Goal: Find specific page/section: Find specific page/section

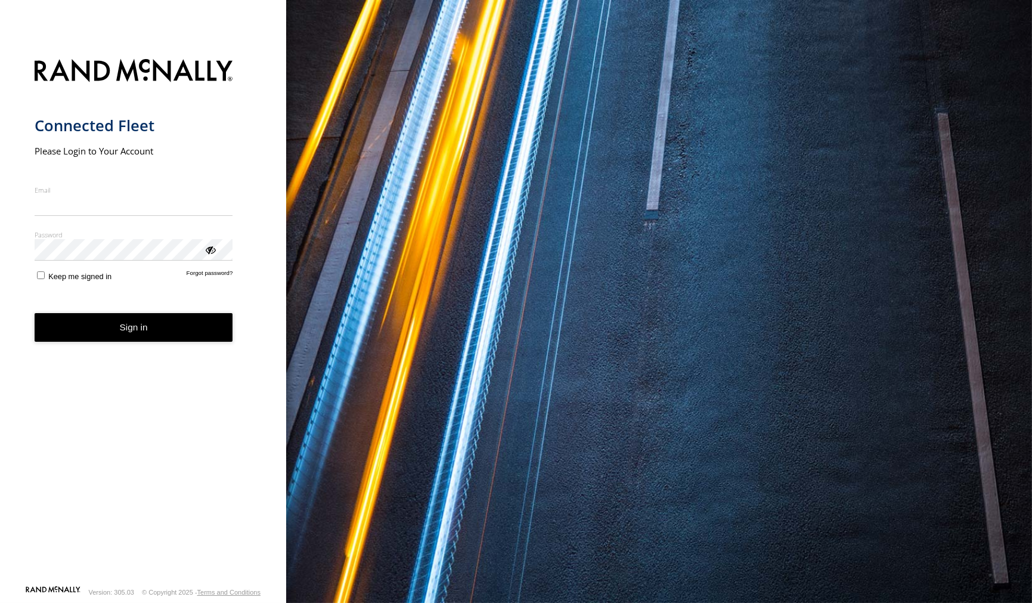
type input "**********"
click at [117, 347] on form "**********" at bounding box center [144, 318] width 218 height 533
click at [123, 321] on button "Sign in" at bounding box center [134, 327] width 199 height 29
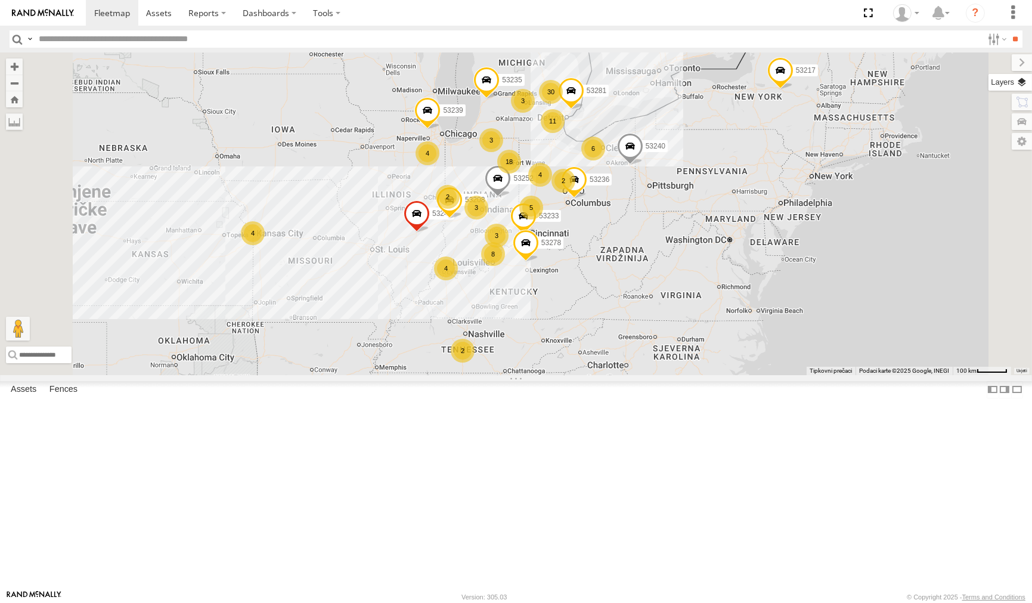
click at [1022, 87] on label at bounding box center [1010, 82] width 44 height 17
click at [0, 0] on label at bounding box center [0, 0] width 0 height 0
click at [0, 0] on span "Satellite + Roadmap" at bounding box center [0, 0] width 0 height 0
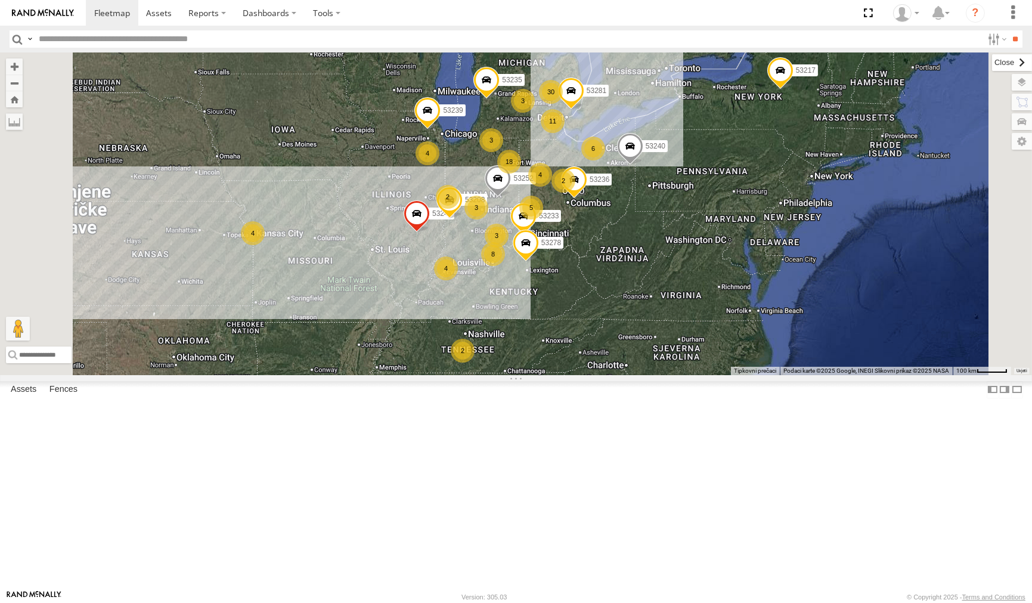
click at [992, 61] on label at bounding box center [1012, 62] width 40 height 17
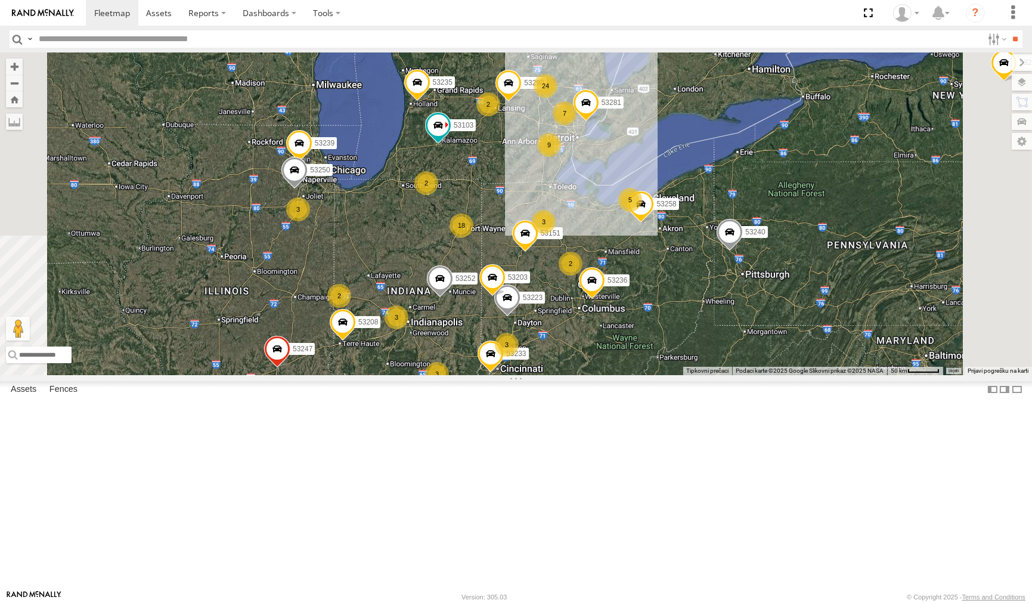
drag, startPoint x: 665, startPoint y: 246, endPoint x: 633, endPoint y: 312, distance: 73.6
click at [633, 312] on div "53247 53287 53233 53103 53239 53217 53278 53208 53252 53240 53281 53235 53288 5…" at bounding box center [516, 213] width 1032 height 322
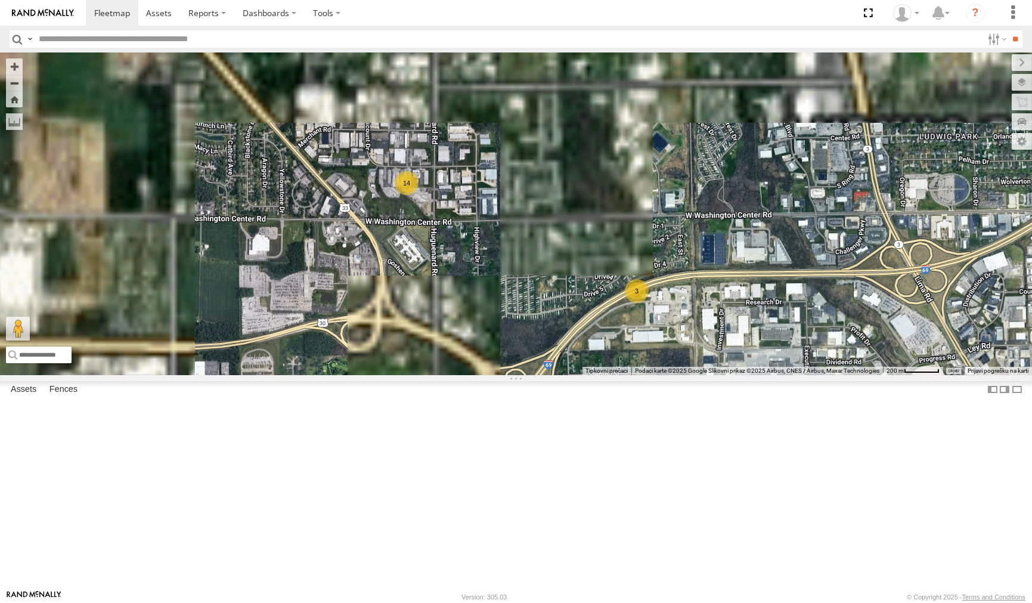
drag, startPoint x: 528, startPoint y: 170, endPoint x: 678, endPoint y: 380, distance: 258.2
click at [678, 374] on div "53247 53287 53233 53103 53239 53217 53278 53208 53252 53240 53281 53235 53288 5…" at bounding box center [516, 213] width 1032 height 322
